Goal: Answer question/provide support

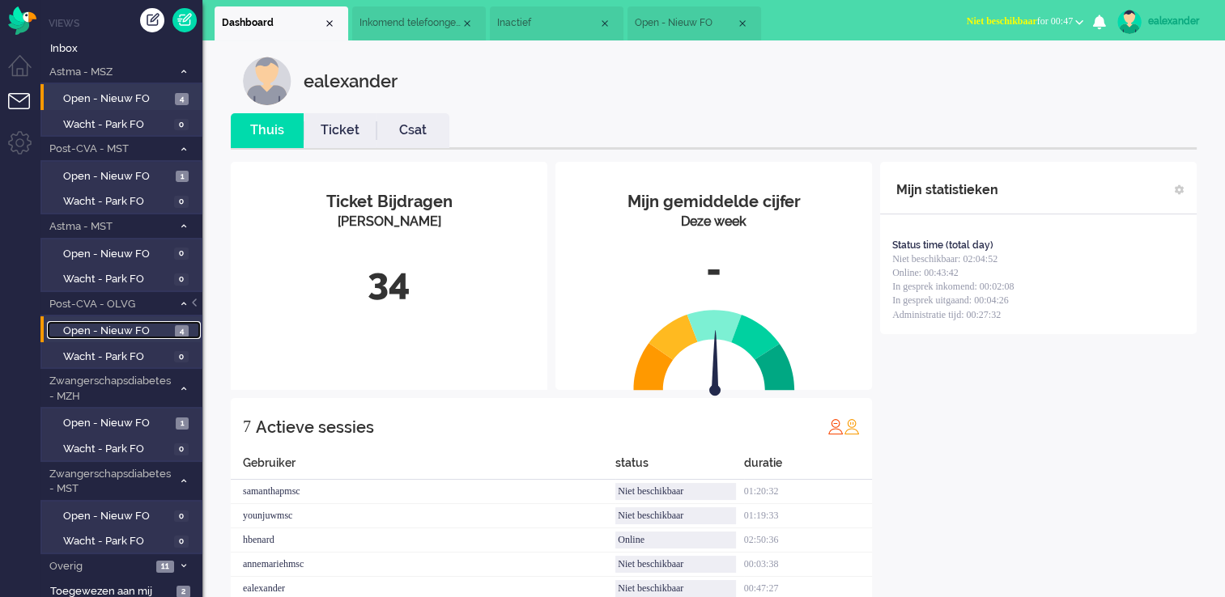
click at [139, 325] on span "Open - Nieuw FO" at bounding box center [117, 331] width 108 height 15
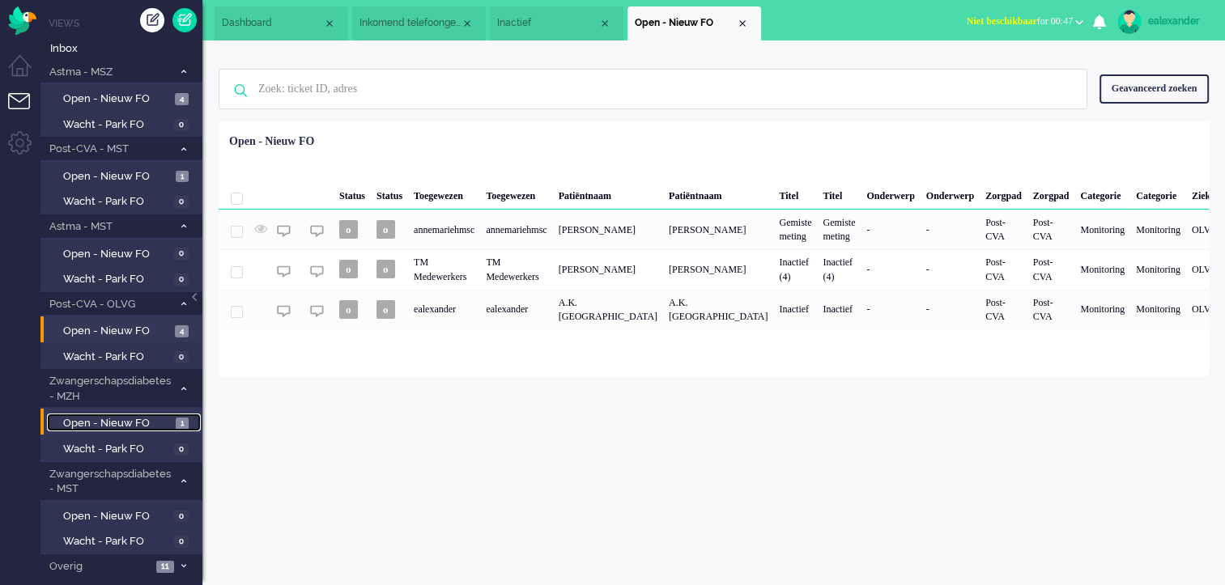
click at [159, 426] on span "Open - Nieuw FO" at bounding box center [117, 423] width 108 height 15
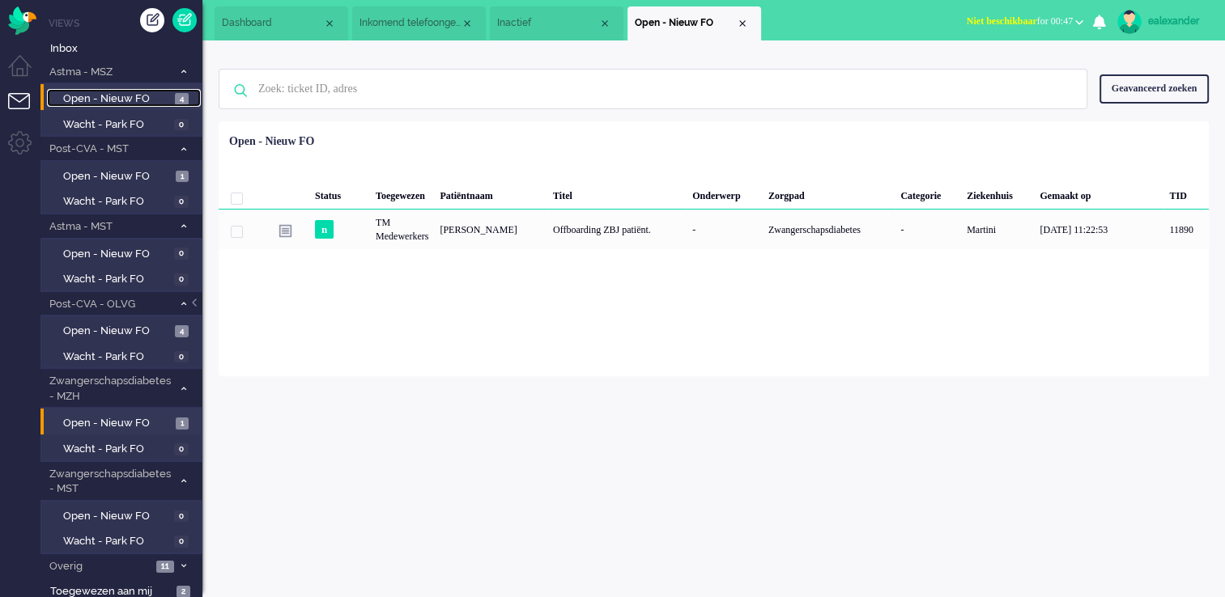
click at [176, 99] on span "4" at bounding box center [182, 99] width 14 height 12
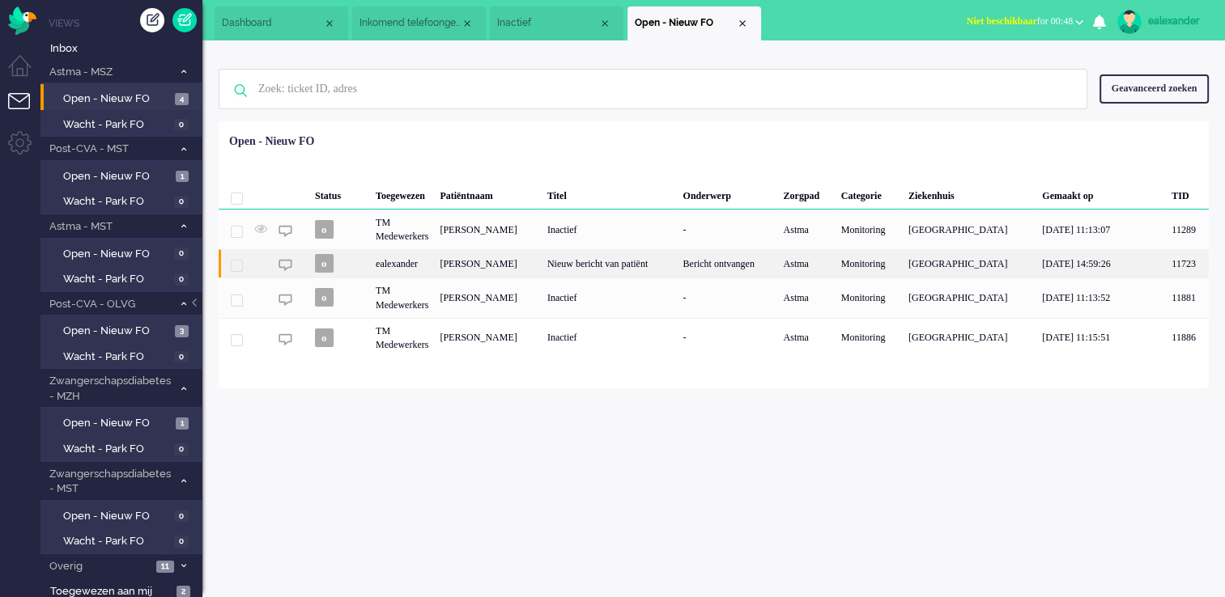
click at [637, 274] on div "Nieuw bericht van patiënt" at bounding box center [609, 263] width 136 height 28
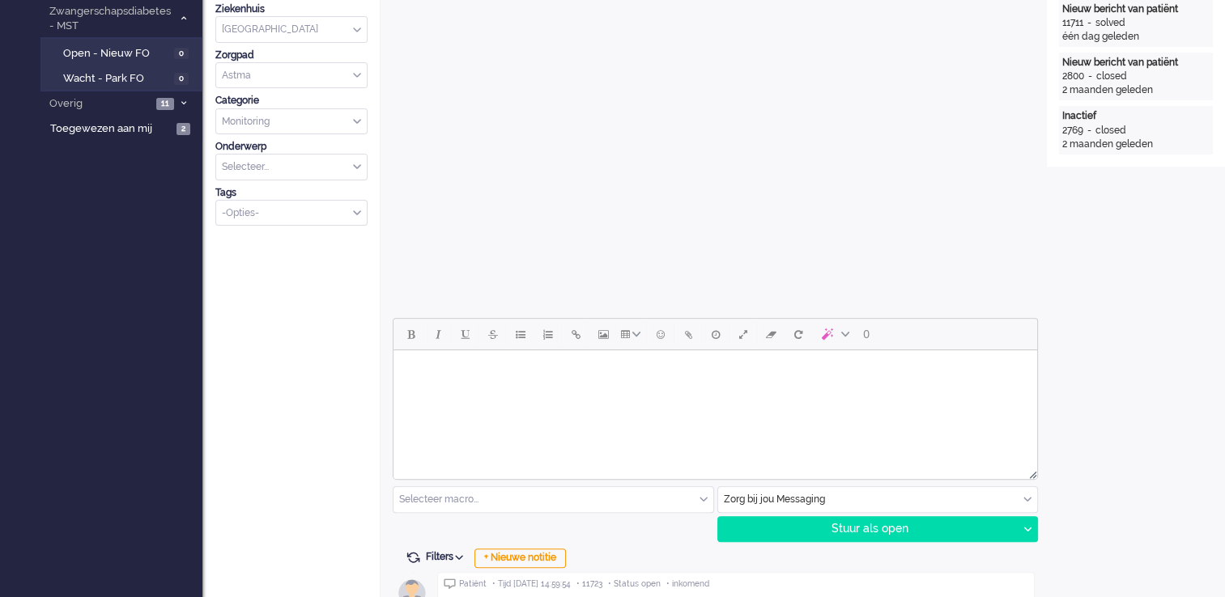
scroll to position [567, 0]
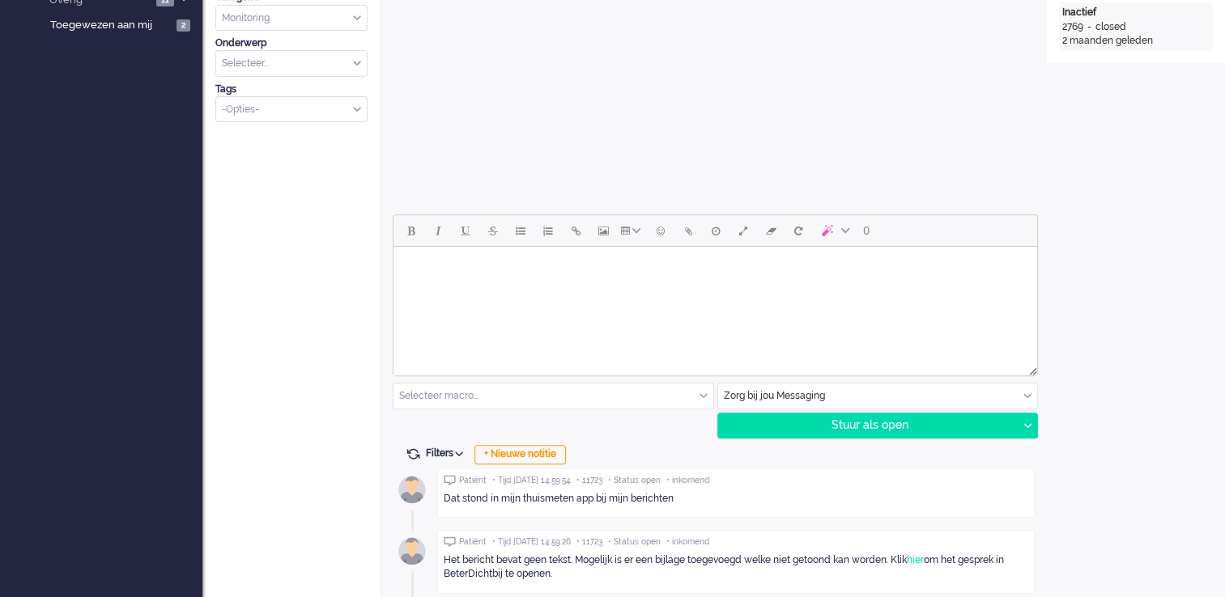
click at [592, 282] on html at bounding box center [714, 267] width 643 height 41
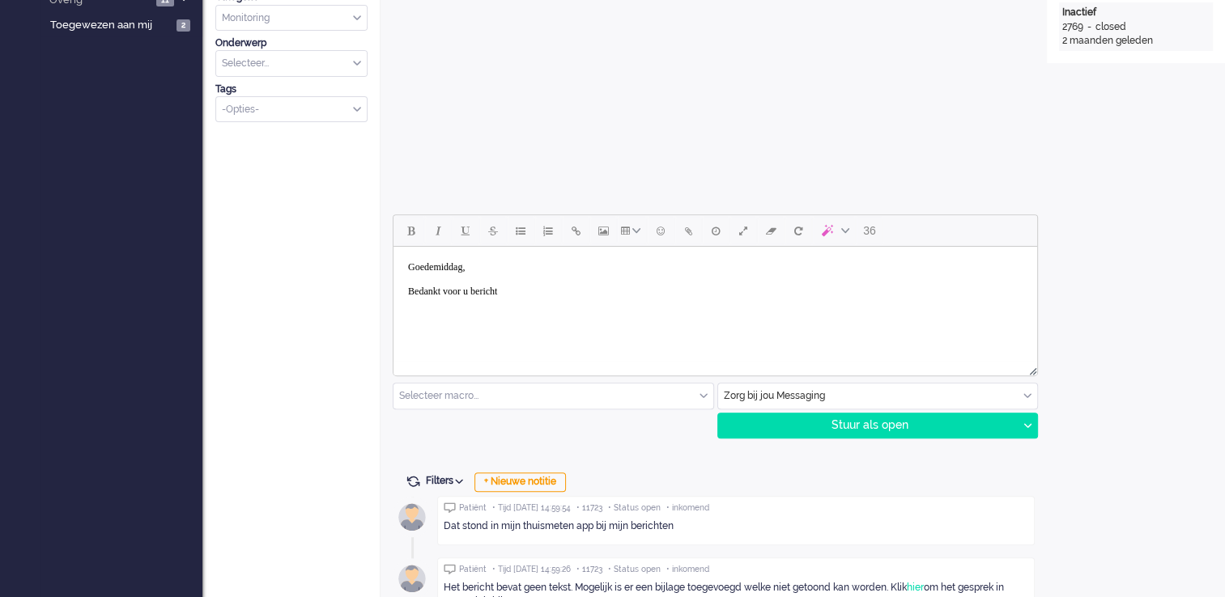
click at [571, 298] on body "Goedemiddag, Bedankt voor u bericht" at bounding box center [715, 279] width 630 height 53
drag, startPoint x: 596, startPoint y: 287, endPoint x: 724, endPoint y: 293, distance: 128.9
click at [724, 293] on body "Goedemiddag, Bedankt voor u bericht. Deze melding is niet bij ons bekend." at bounding box center [715, 279] width 630 height 53
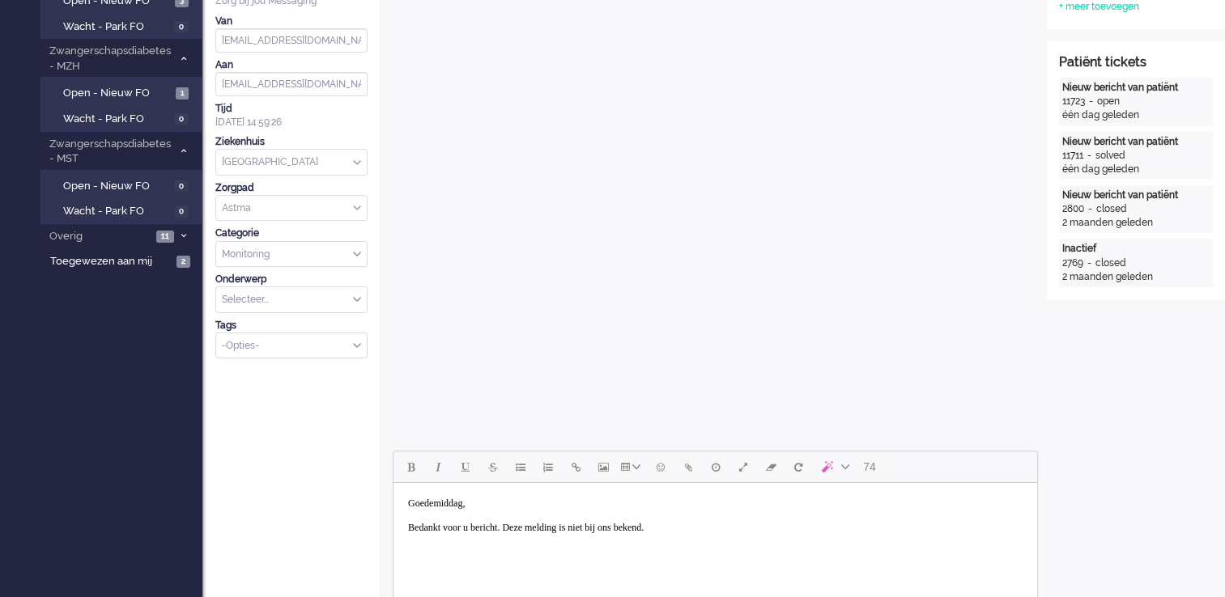
scroll to position [324, 0]
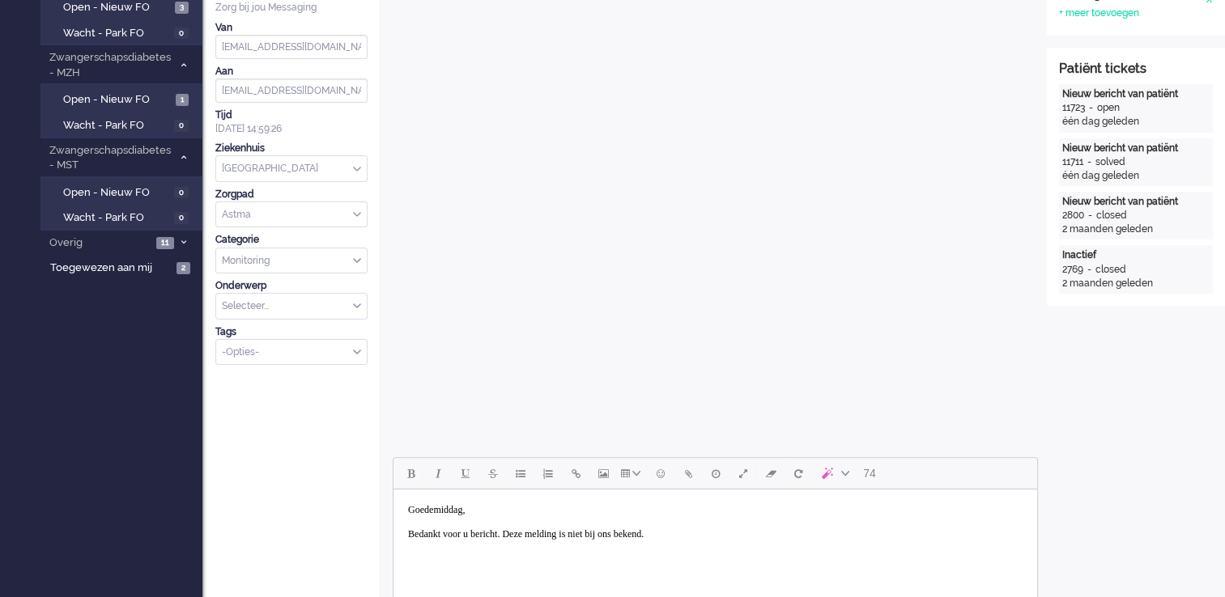
drag, startPoint x: 729, startPoint y: 534, endPoint x: 717, endPoint y: 536, distance: 12.2
click at [728, 534] on body "Goedemiddag, Bedankt voor u bericht. Deze melding is niet bij ons bekend." at bounding box center [715, 522] width 630 height 53
click at [745, 536] on body "Goedemiddag, Bedankt voor u bericht. Deze melding is niet bij ons bekend." at bounding box center [715, 522] width 630 height 53
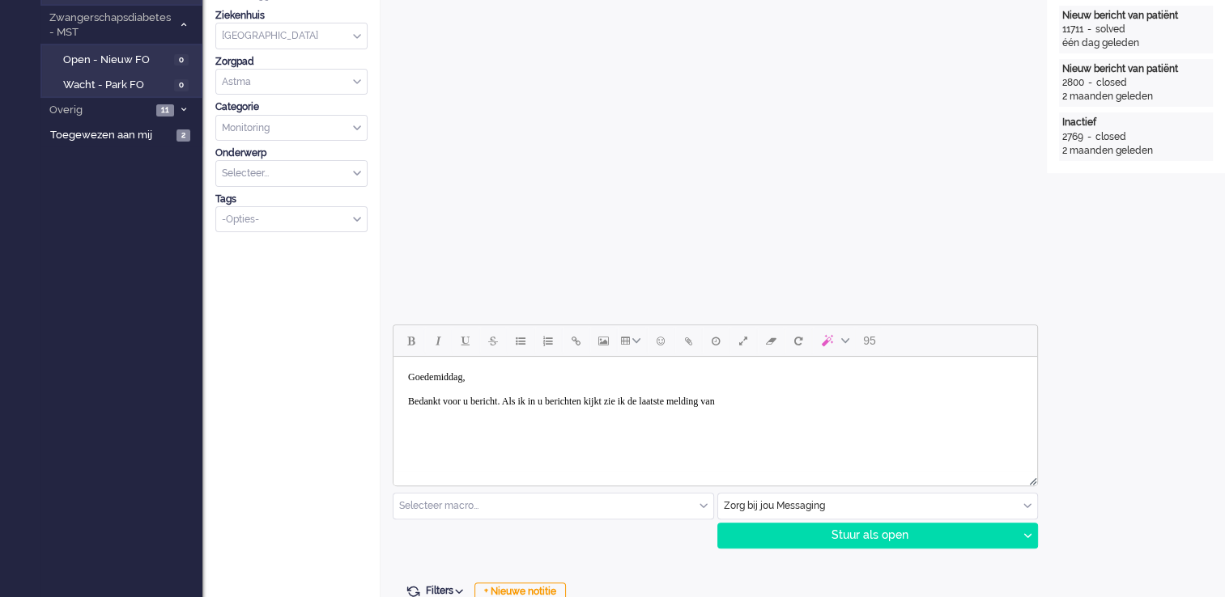
scroll to position [486, 0]
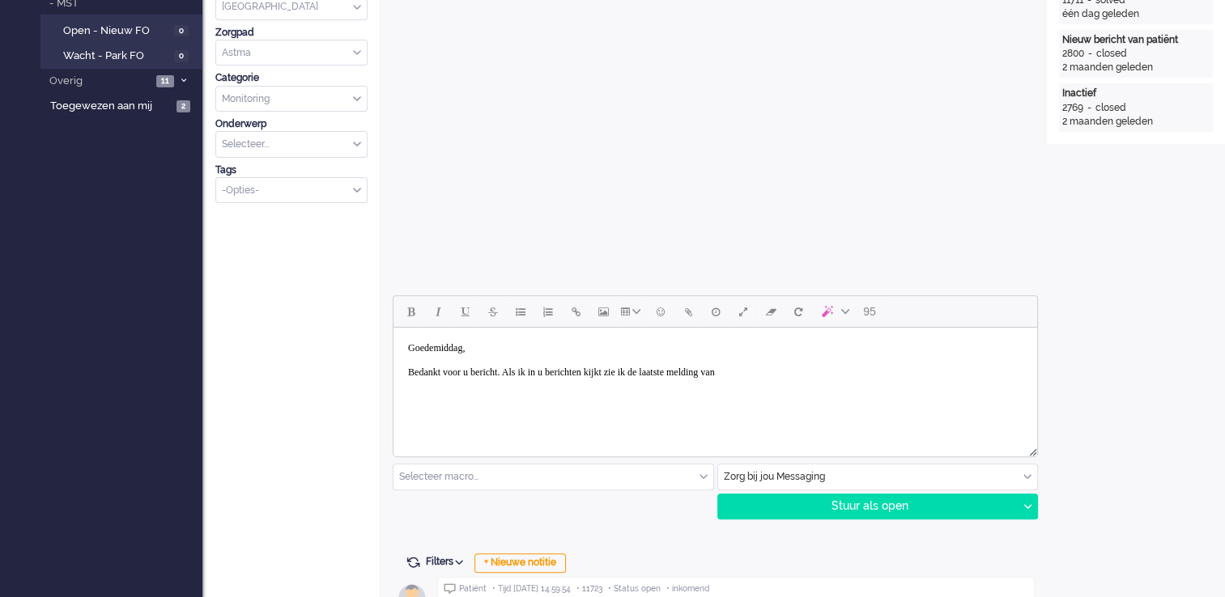
click at [849, 367] on body "Goedemiddag, Bedankt voor u bericht. Als ik in u berichten kijkt zie ik de laat…" at bounding box center [715, 360] width 630 height 53
click at [830, 374] on body "Goedemiddag, Bedankt voor u bericht. Als ik in u berichten kijkt zie ik de laat…" at bounding box center [715, 360] width 630 height 53
drag, startPoint x: 943, startPoint y: 373, endPoint x: 1029, endPoint y: 371, distance: 85.8
click at [943, 373] on body "Goedemiddag, Bedankt voor u bericht. Als ik in u berichten kijkt zie ik de laat…" at bounding box center [715, 360] width 630 height 53
drag, startPoint x: 731, startPoint y: 370, endPoint x: 769, endPoint y: 367, distance: 38.1
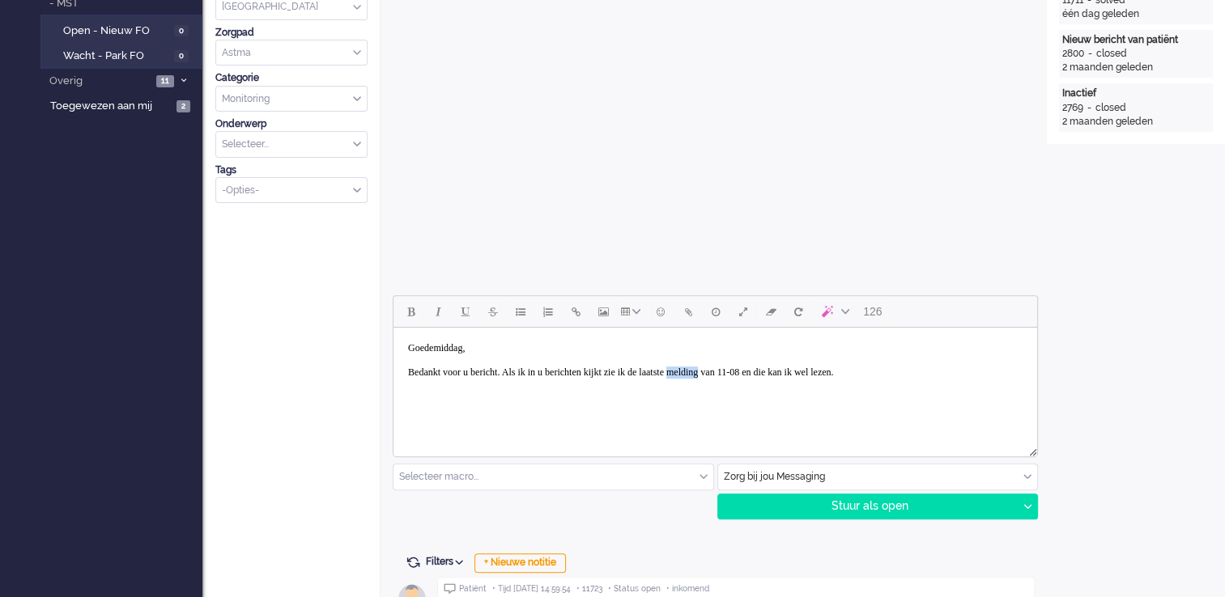
click at [769, 367] on body "Goedemiddag, Bedankt voor u bericht. Als ik in u berichten kijkt zie ik de laat…" at bounding box center [715, 360] width 630 height 53
click at [940, 374] on body "Goedemiddag, Bedankt voor u bericht. Als ik in u berichten kijkt zie ik de laat…" at bounding box center [715, 360] width 630 height 53
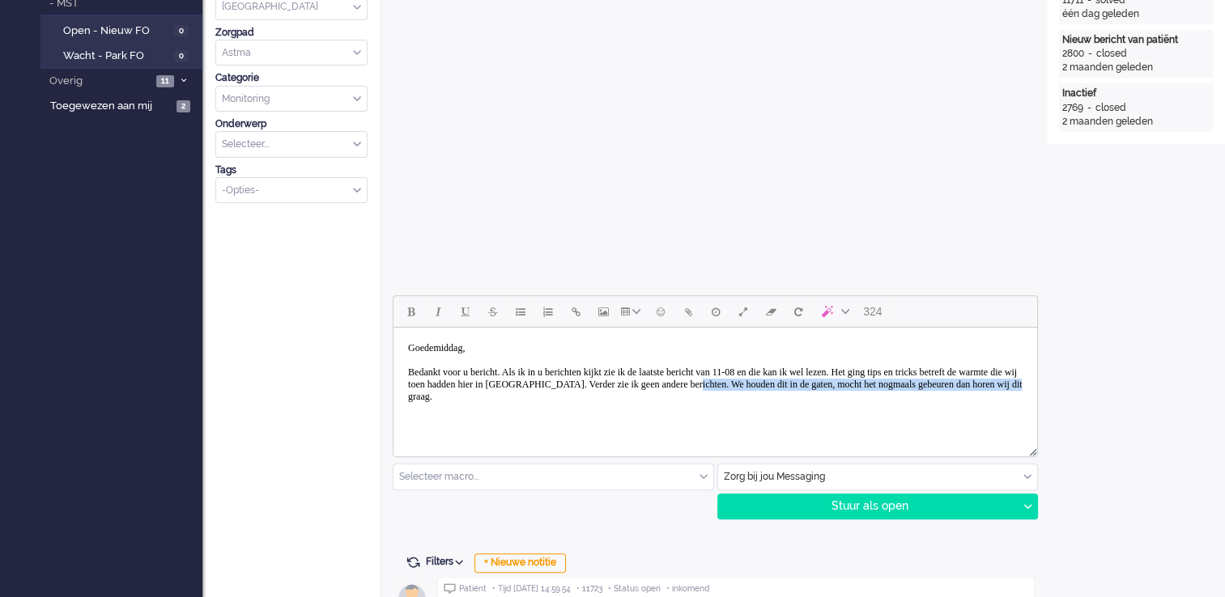
drag, startPoint x: 902, startPoint y: 385, endPoint x: 923, endPoint y: 411, distance: 33.9
click at [923, 411] on html "Goedemiddag, Bedankt voor u bericht. Als ik in u berichten kijkt zie ik de laat…" at bounding box center [714, 373] width 643 height 90
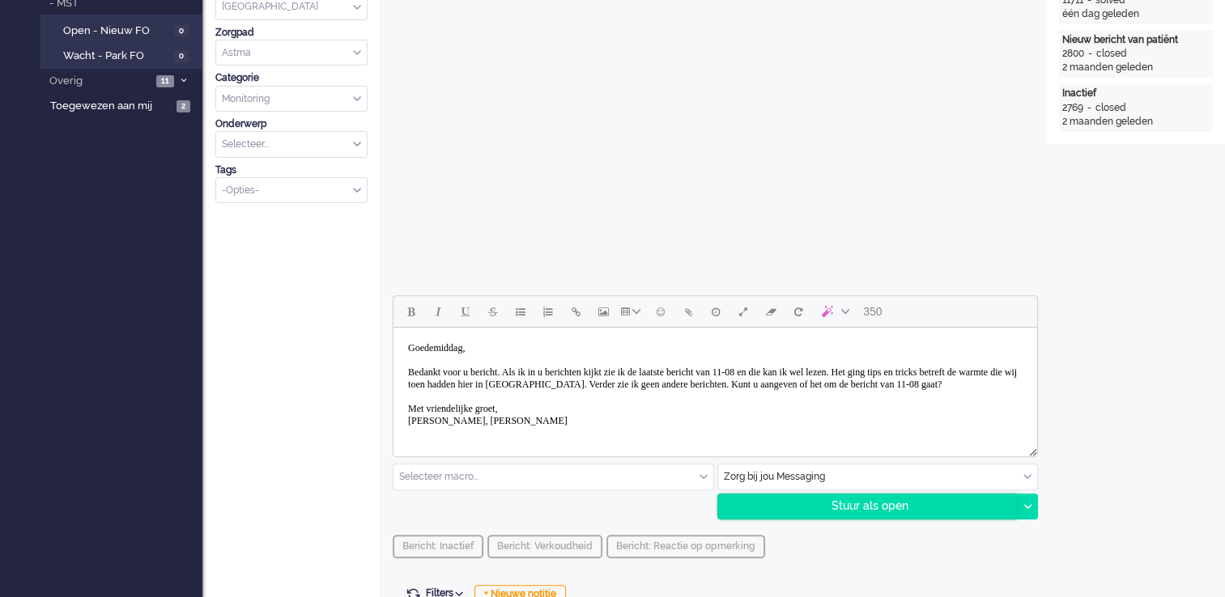
click at [881, 513] on div "Stuur als open" at bounding box center [867, 507] width 299 height 24
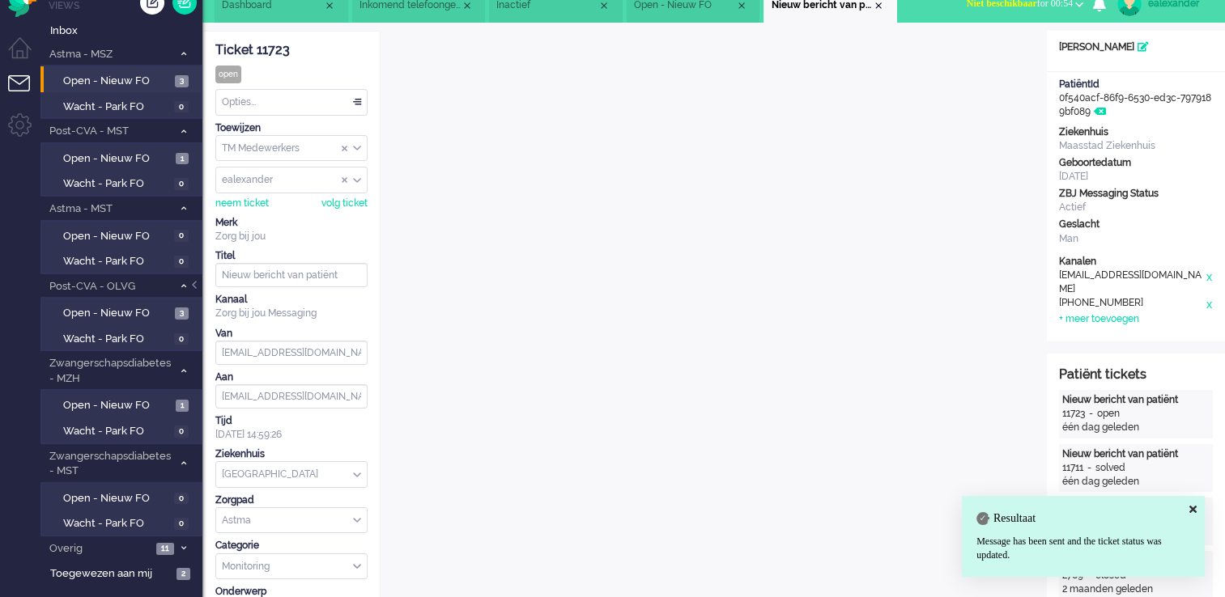
scroll to position [0, 0]
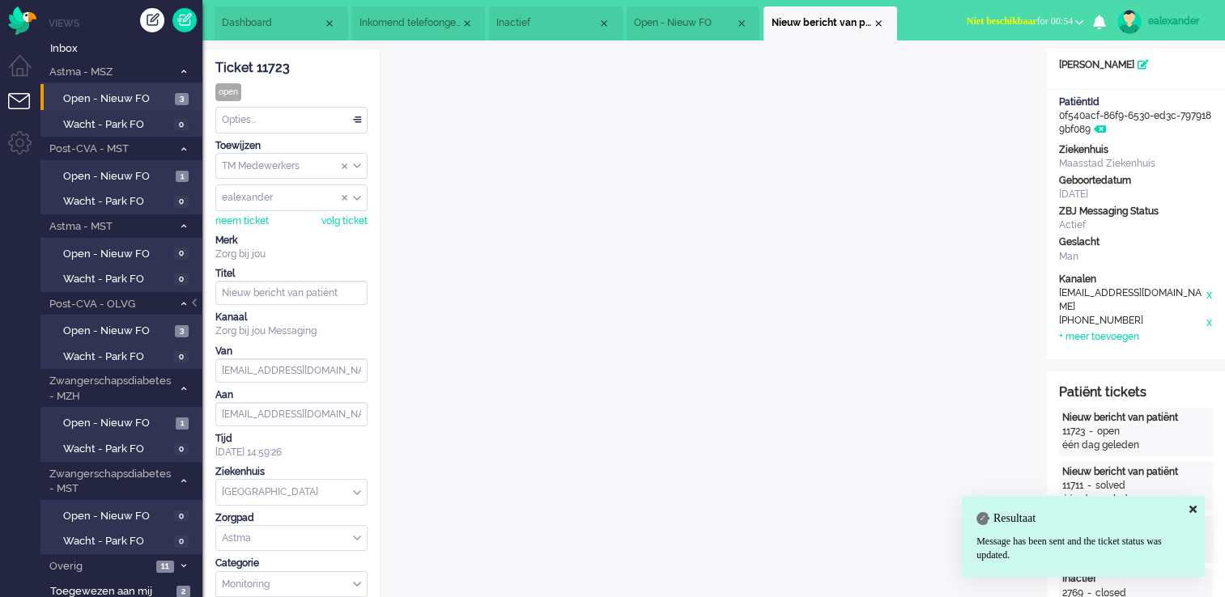
click at [357, 118] on div "Opties..." at bounding box center [291, 120] width 151 height 25
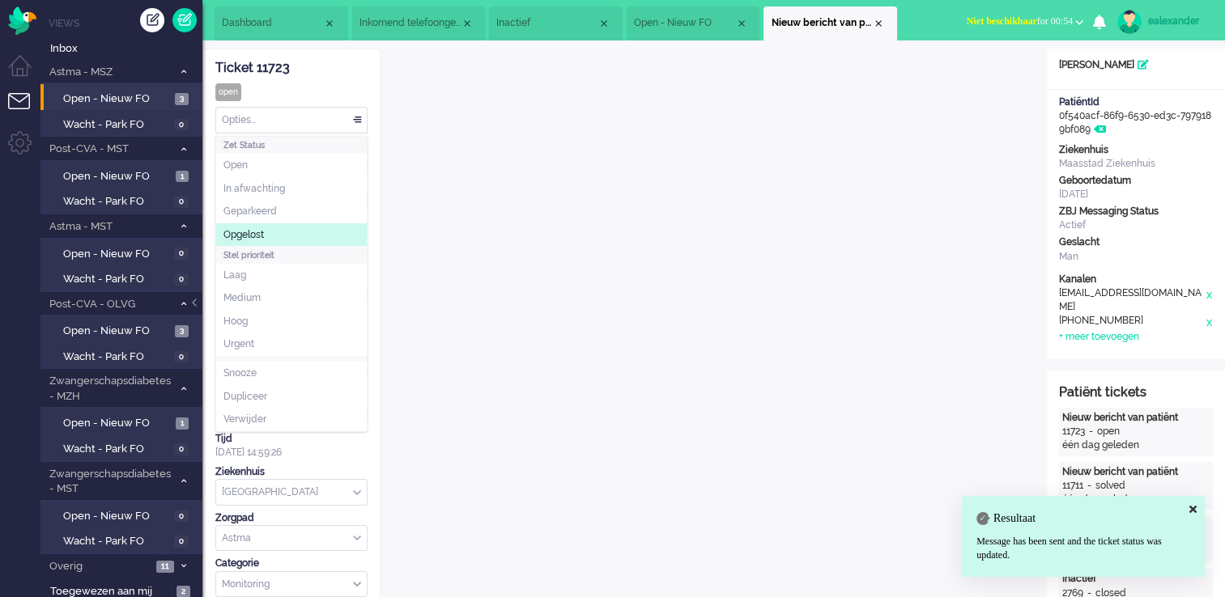
click at [295, 234] on li "Opgelost" at bounding box center [291, 234] width 151 height 23
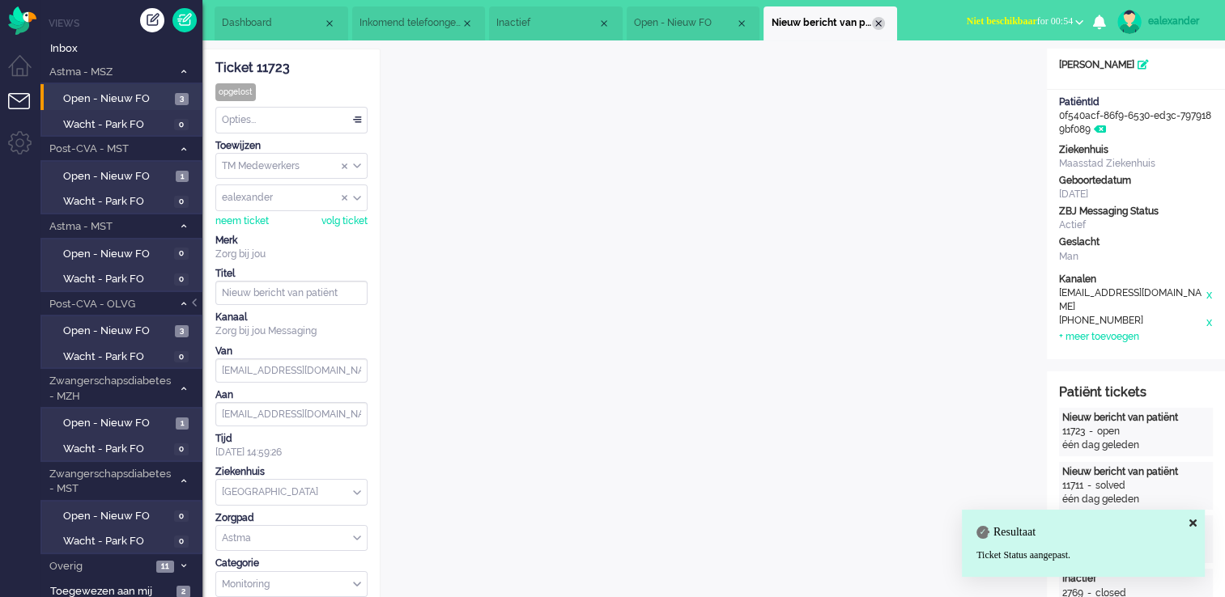
click at [883, 21] on div "Close tab" at bounding box center [878, 23] width 13 height 13
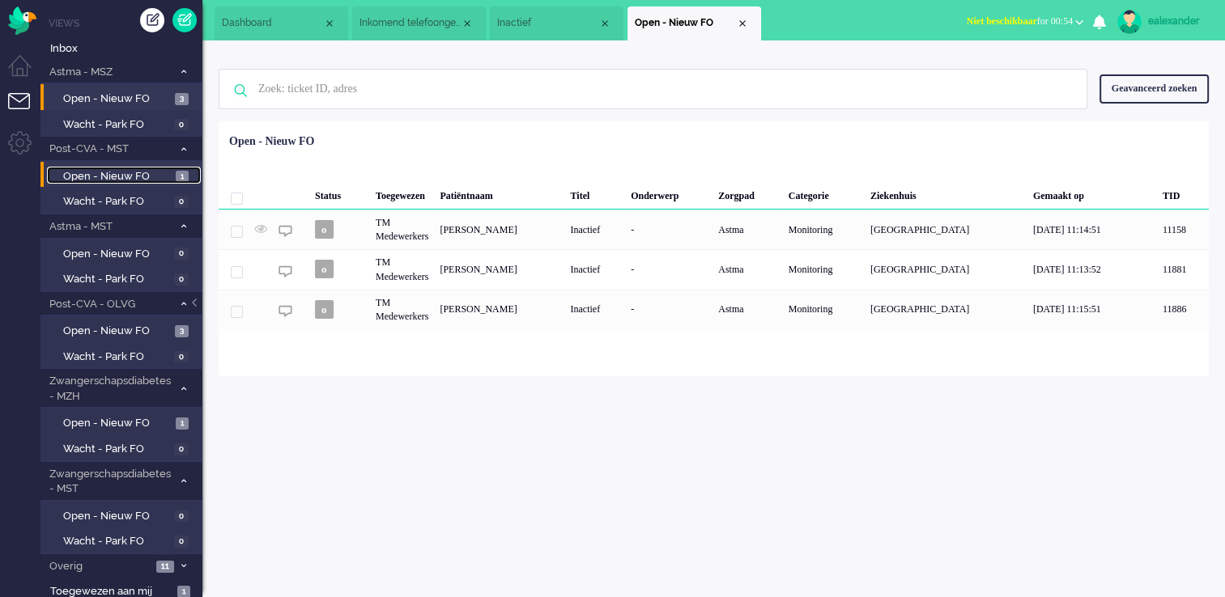
click at [172, 175] on link "Open - Nieuw FO 1" at bounding box center [124, 176] width 154 height 18
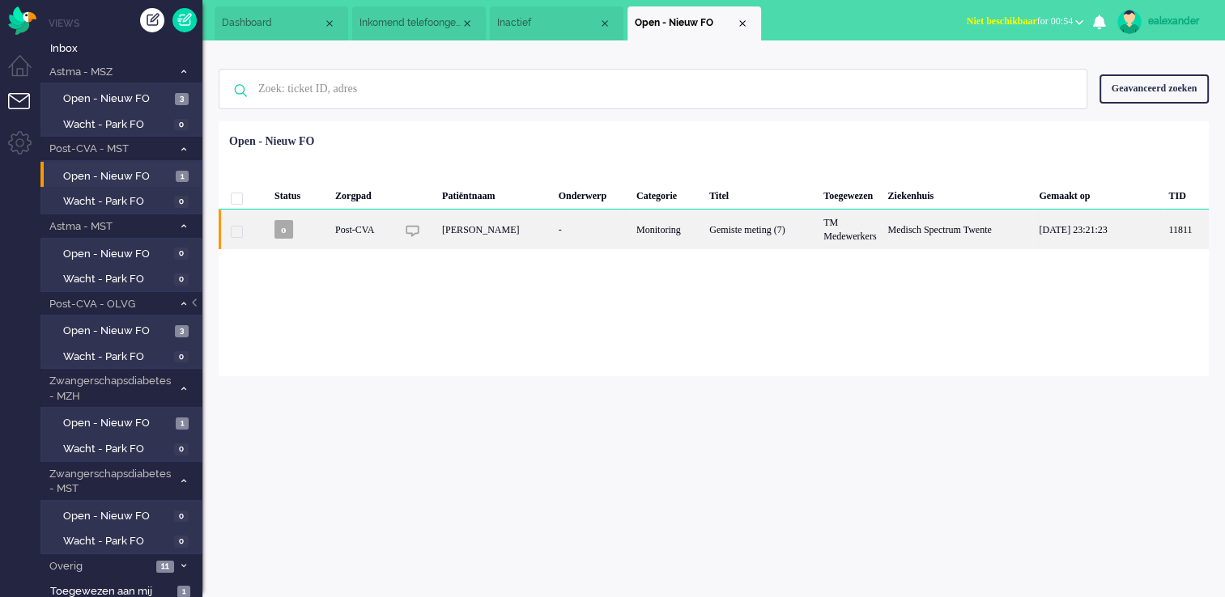
click at [529, 226] on div "[PERSON_NAME]" at bounding box center [494, 230] width 117 height 40
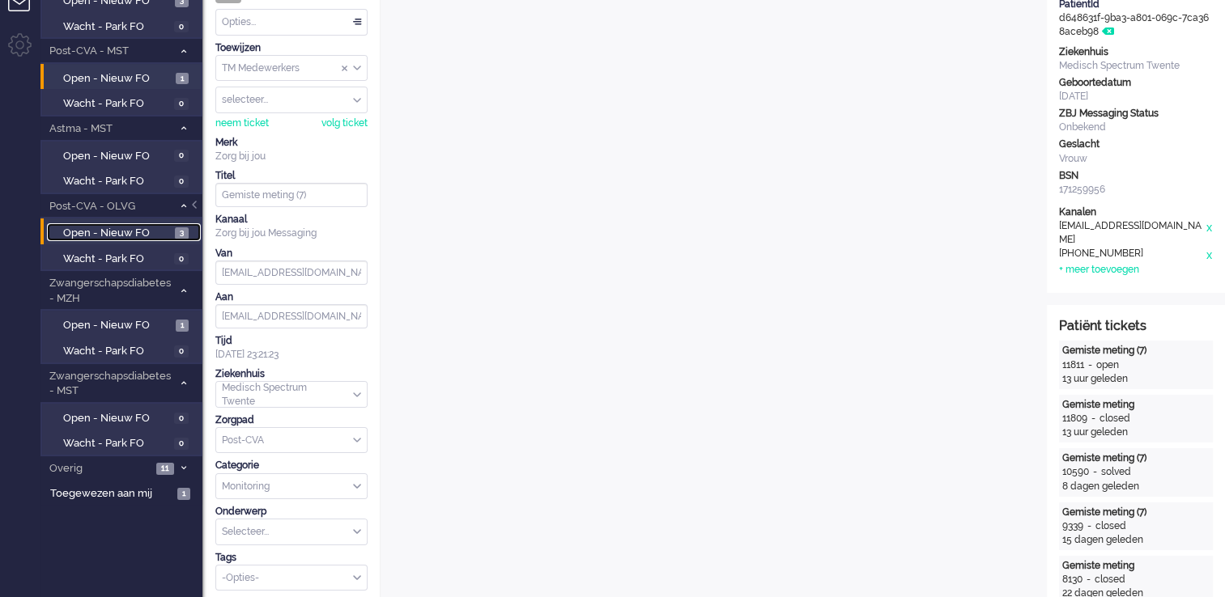
click at [176, 234] on span "3" at bounding box center [182, 233] width 14 height 12
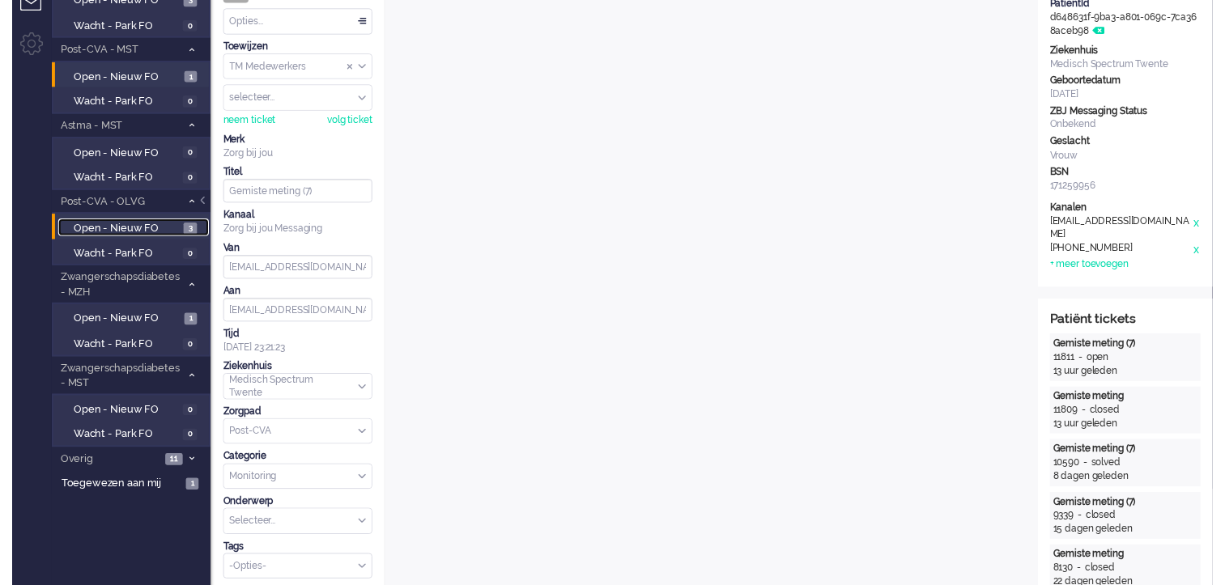
scroll to position [1, 0]
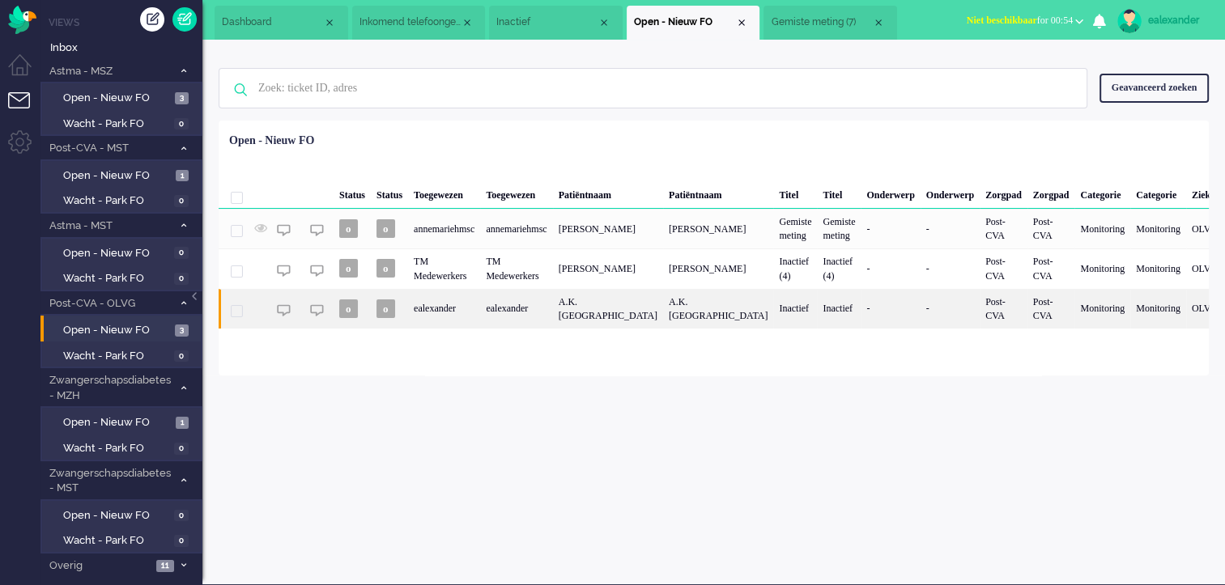
click at [603, 317] on div "A.K. [GEOGRAPHIC_DATA]" at bounding box center [608, 309] width 110 height 40
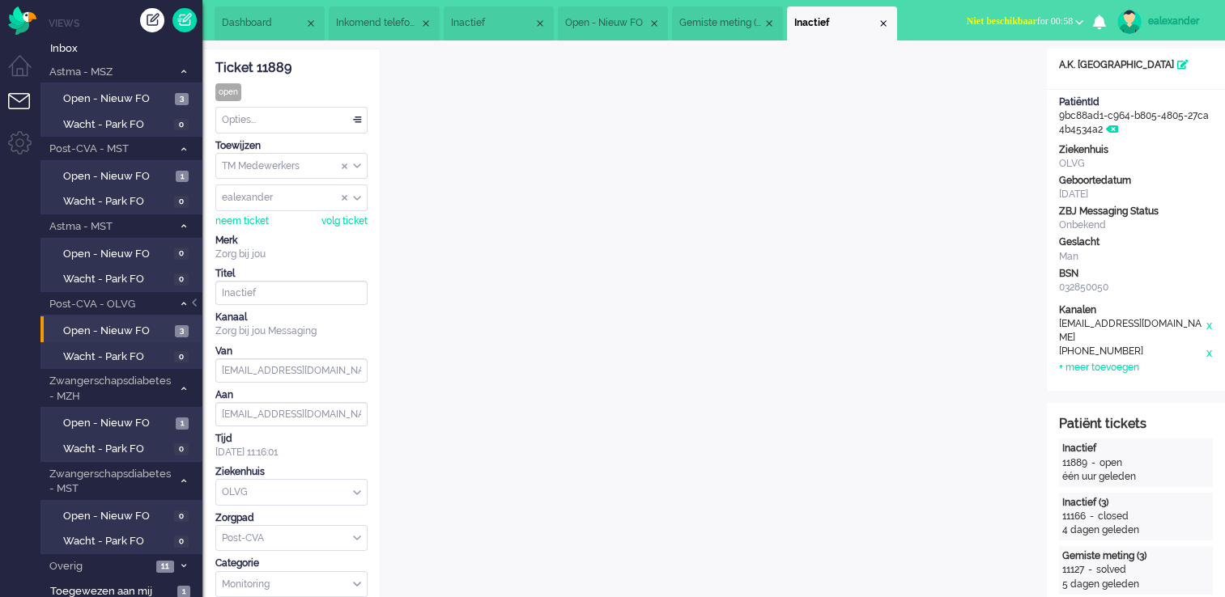
click at [719, 16] on span "Gemiste meting (7)" at bounding box center [720, 23] width 83 height 14
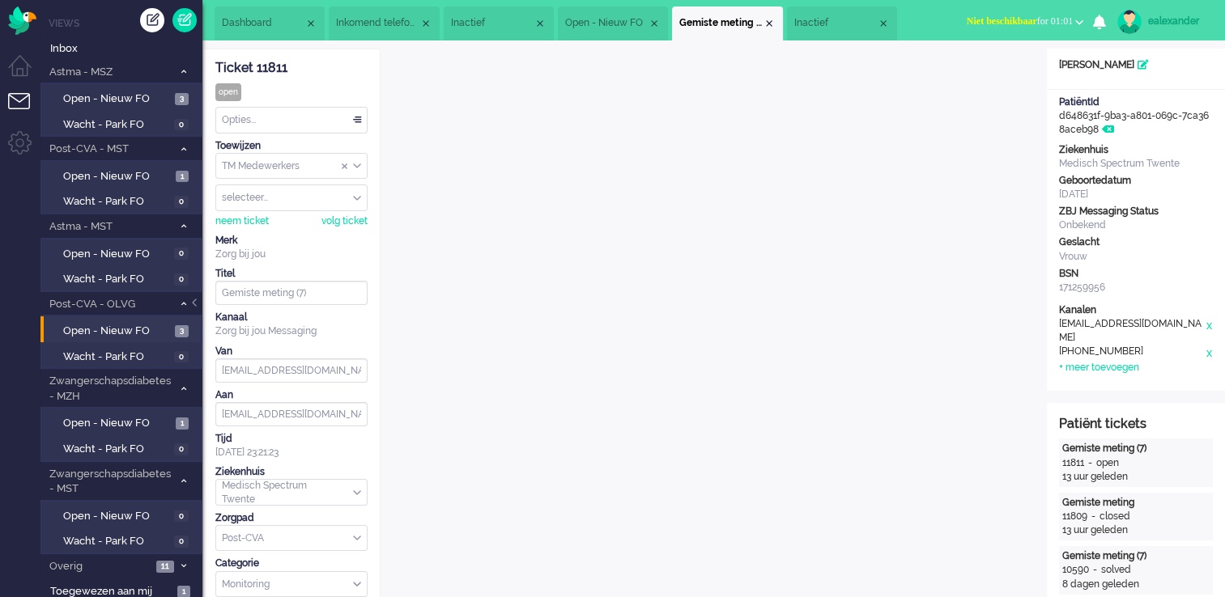
drag, startPoint x: 194, startPoint y: 302, endPoint x: 242, endPoint y: 293, distance: 48.6
click at [194, 302] on div at bounding box center [196, 311] width 8 height 24
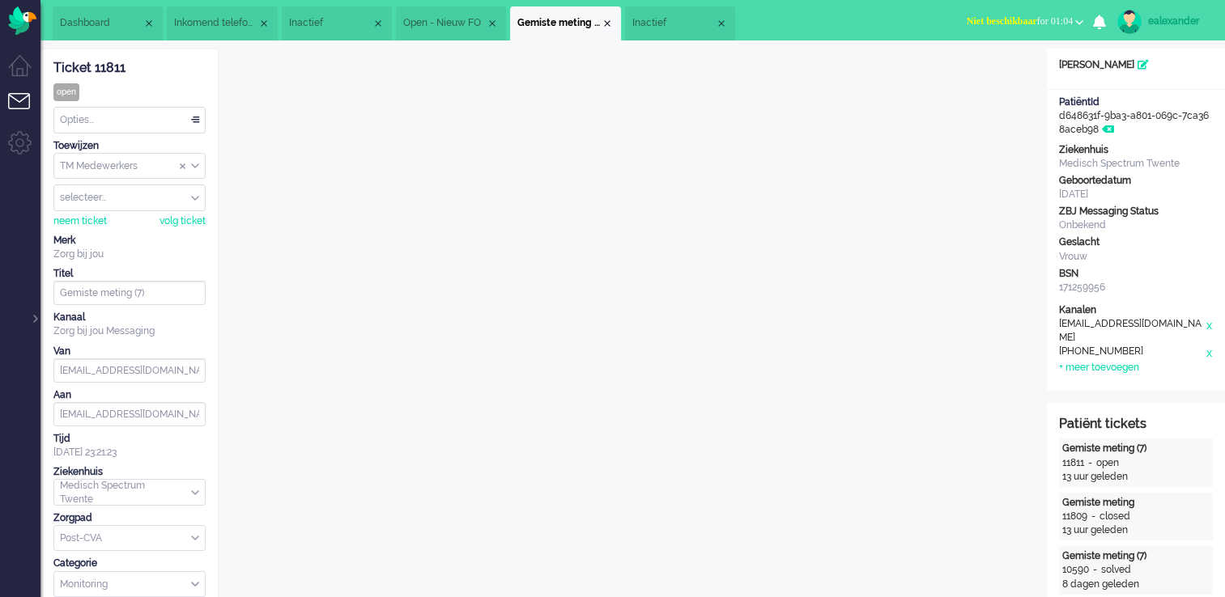
click at [444, 21] on span "Open - Nieuw FO" at bounding box center [444, 23] width 83 height 14
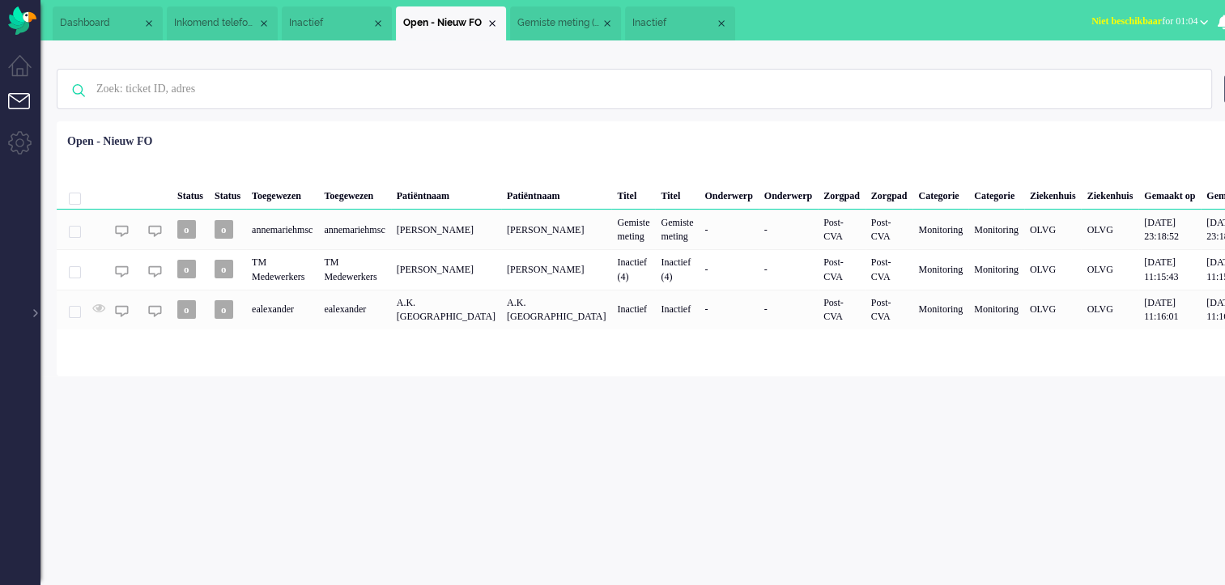
click at [99, 23] on span "Dashboard" at bounding box center [101, 23] width 83 height 14
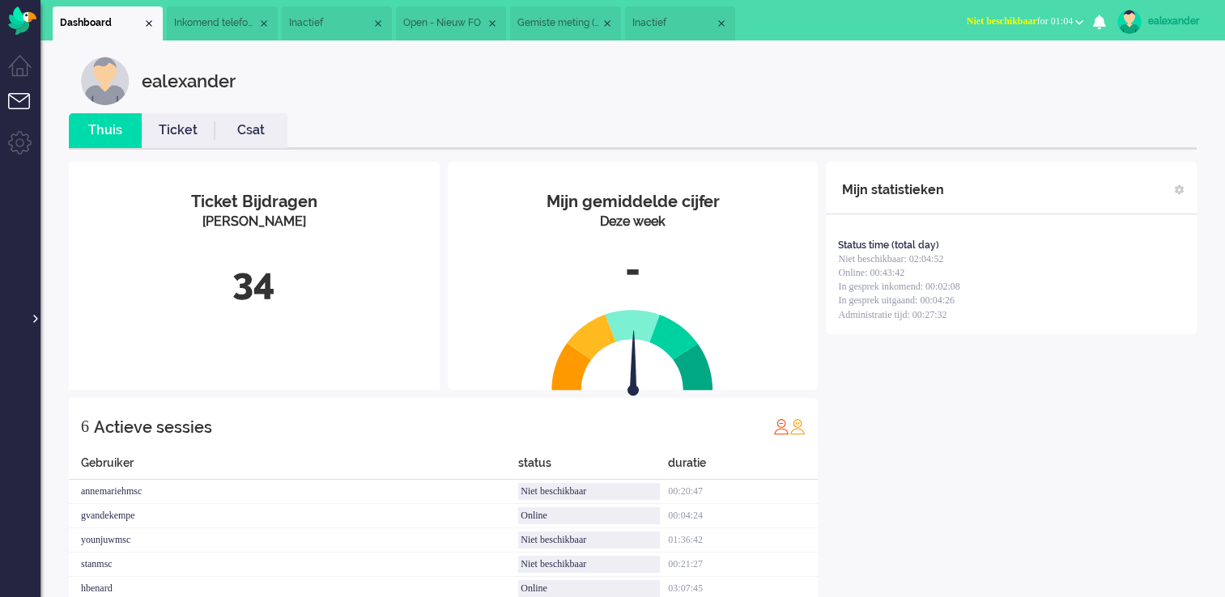
click at [32, 316] on div at bounding box center [34, 311] width 8 height 24
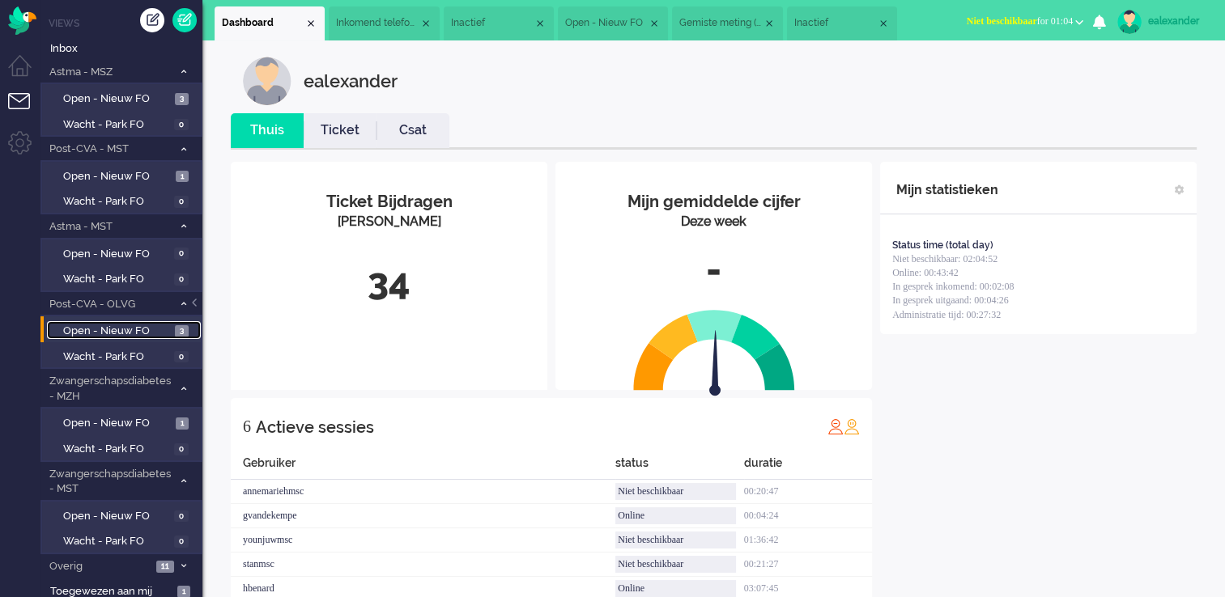
click at [142, 334] on span "Open - Nieuw FO" at bounding box center [117, 331] width 108 height 15
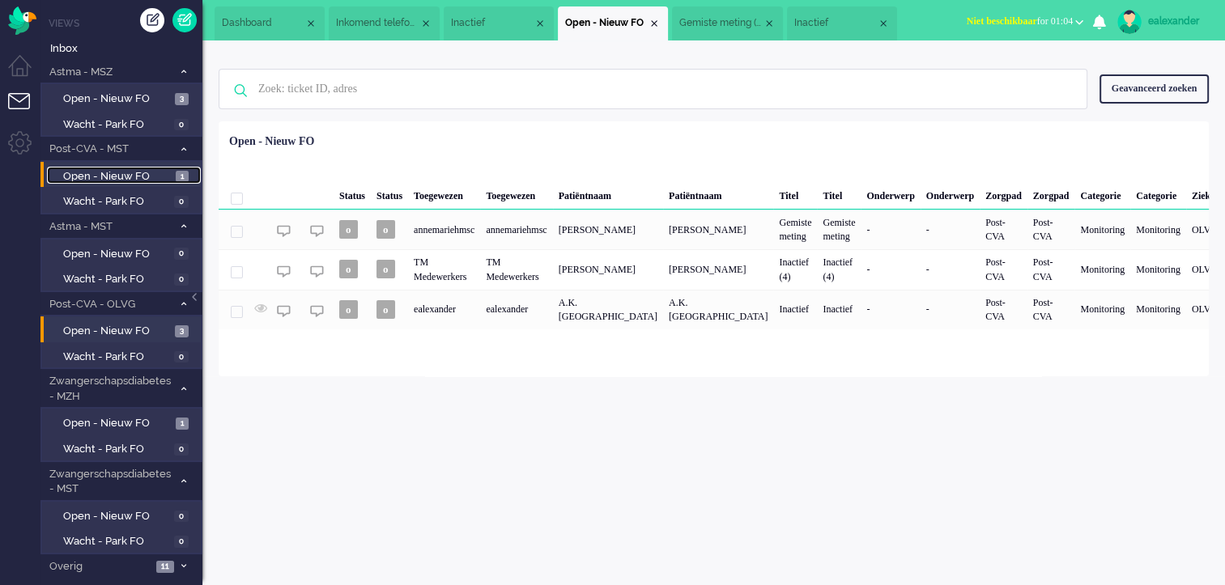
click at [168, 176] on span "Open - Nieuw FO" at bounding box center [117, 176] width 108 height 15
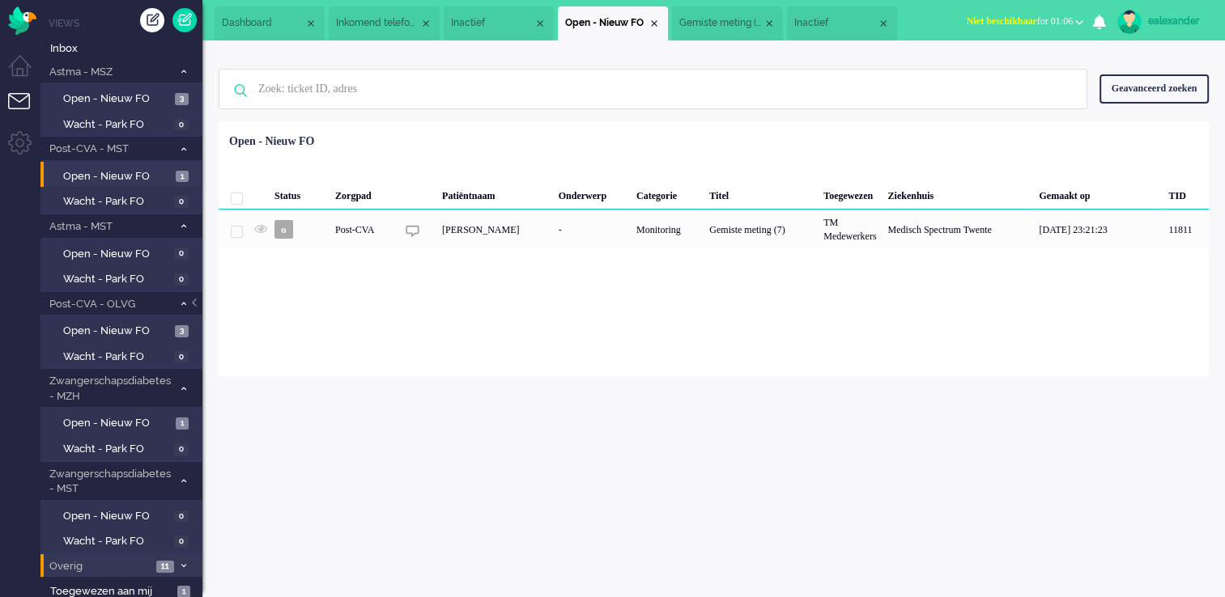
drag, startPoint x: 173, startPoint y: 558, endPoint x: 197, endPoint y: 554, distance: 24.6
click at [173, 561] on span "11" at bounding box center [165, 567] width 18 height 12
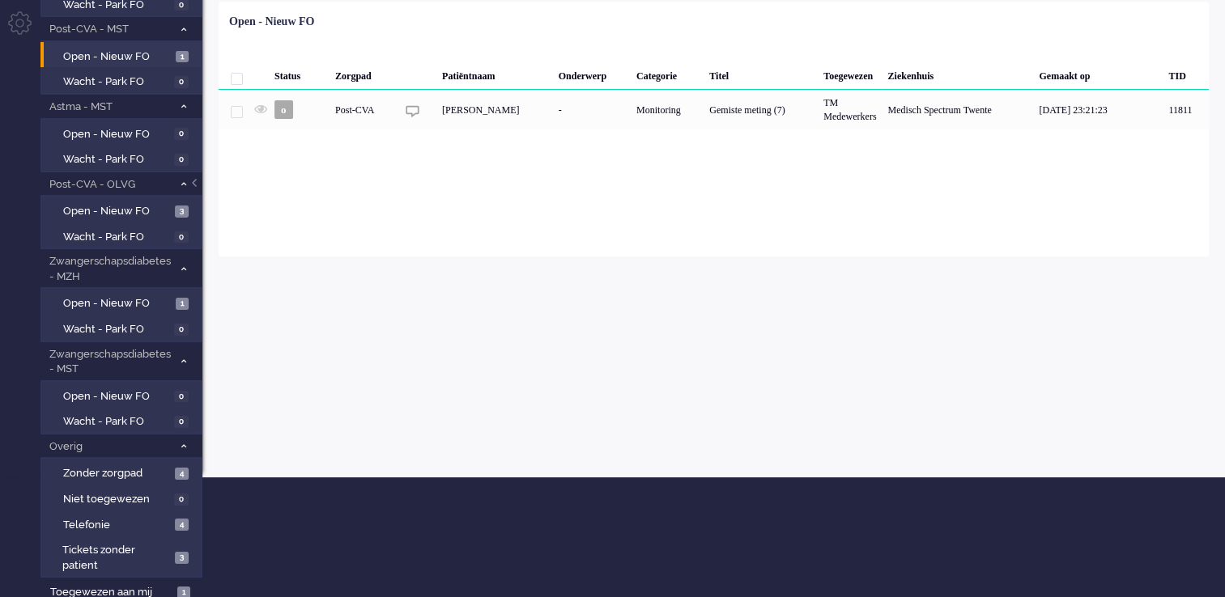
scroll to position [121, 0]
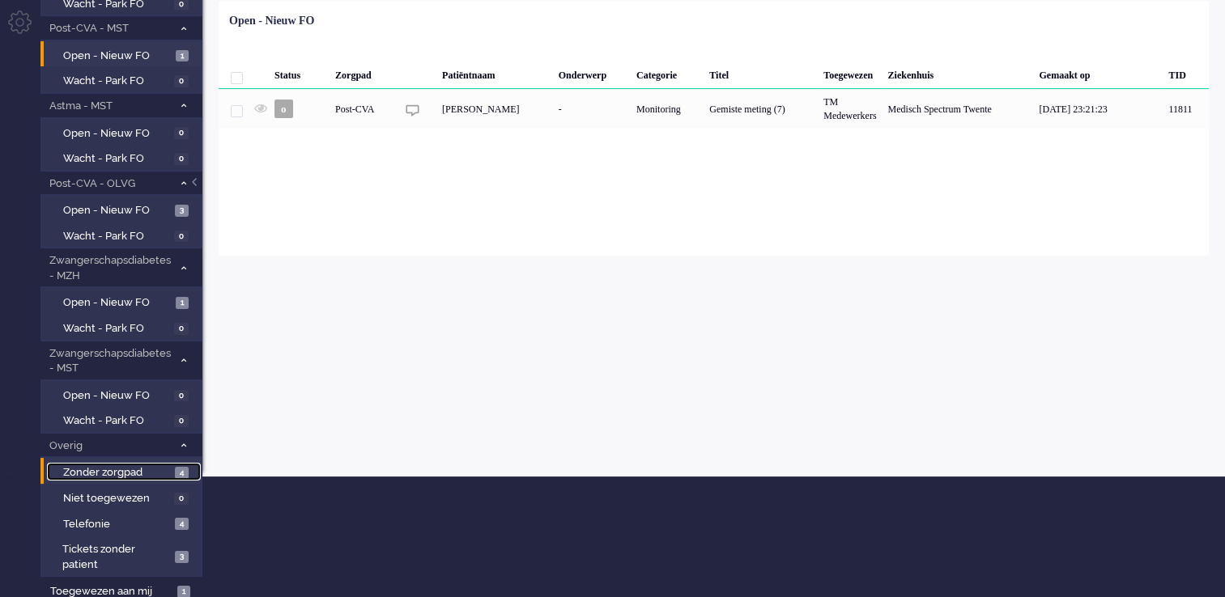
click at [176, 473] on span "4" at bounding box center [182, 473] width 14 height 12
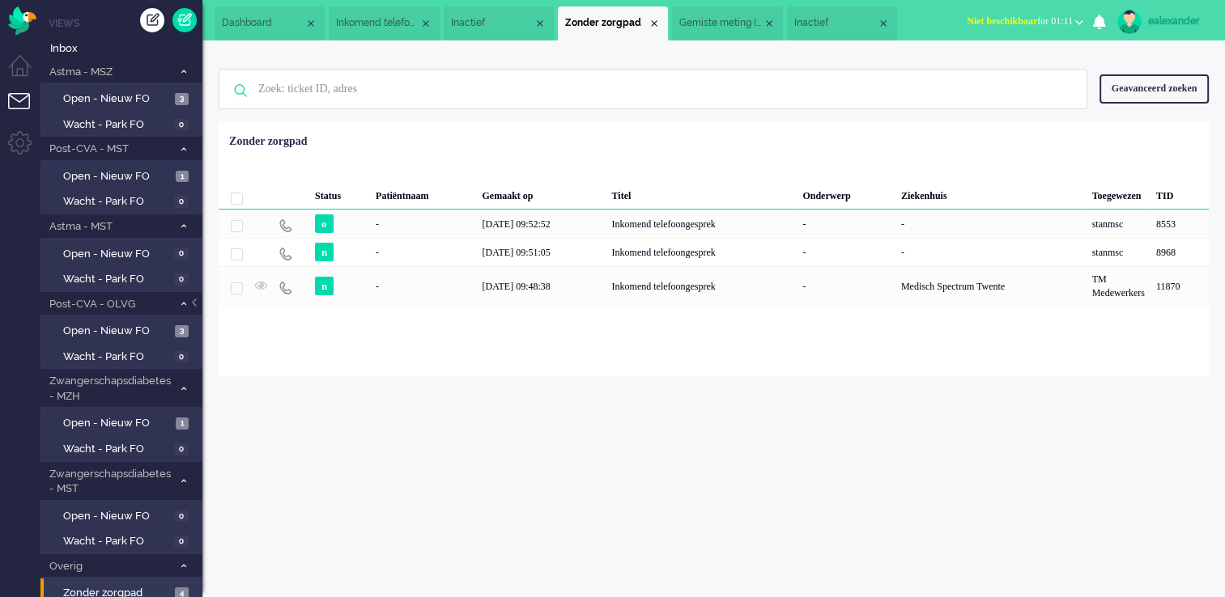
click at [1159, 24] on div "ealexander" at bounding box center [1178, 21] width 61 height 16
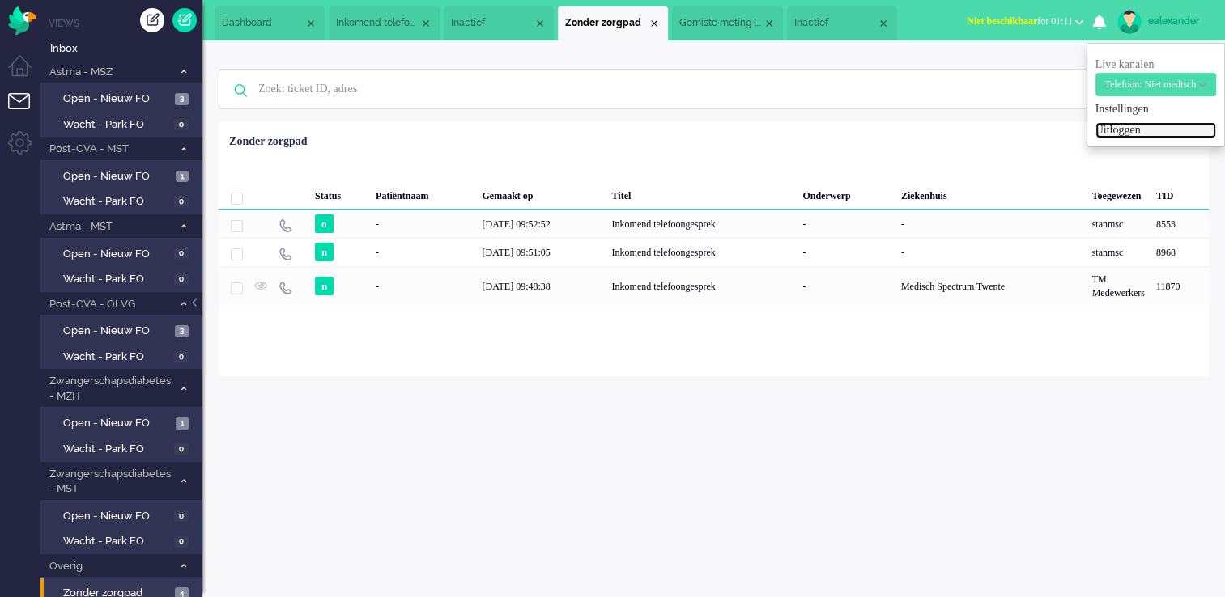
click at [1119, 133] on link "Uitloggen" at bounding box center [1155, 130] width 121 height 16
